Goal: Information Seeking & Learning: Find specific fact

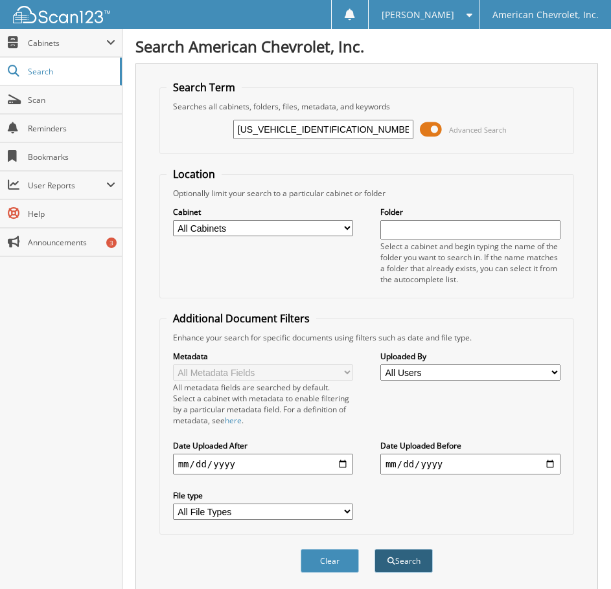
type input "[US_VEHICLE_IDENTIFICATION_NUMBER]"
click at [402, 562] on button "Search" at bounding box center [403, 561] width 58 height 24
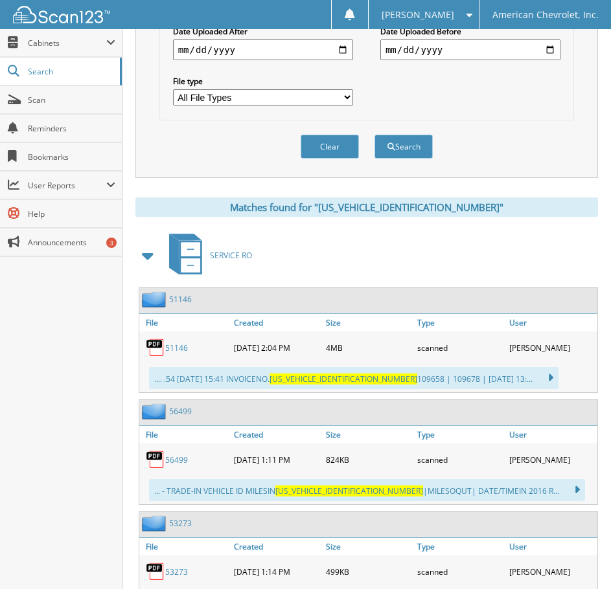
scroll to position [594, 0]
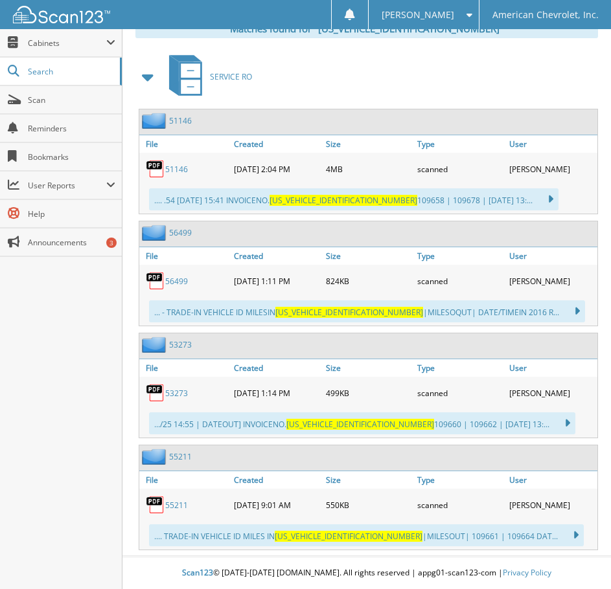
click at [174, 170] on link "51146" at bounding box center [176, 169] width 23 height 11
click at [176, 508] on link "55211" at bounding box center [176, 505] width 23 height 11
click at [168, 394] on link "53273" at bounding box center [176, 393] width 23 height 11
click at [178, 279] on link "56499" at bounding box center [176, 281] width 23 height 11
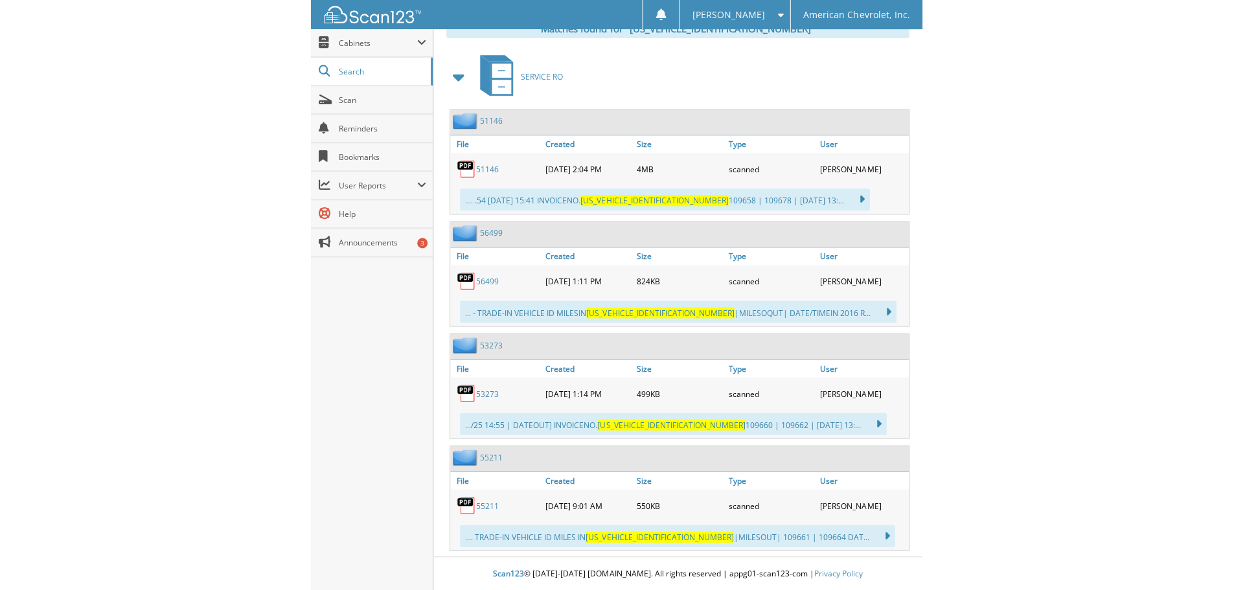
scroll to position [549, 0]
